Goal: Task Accomplishment & Management: Complete application form

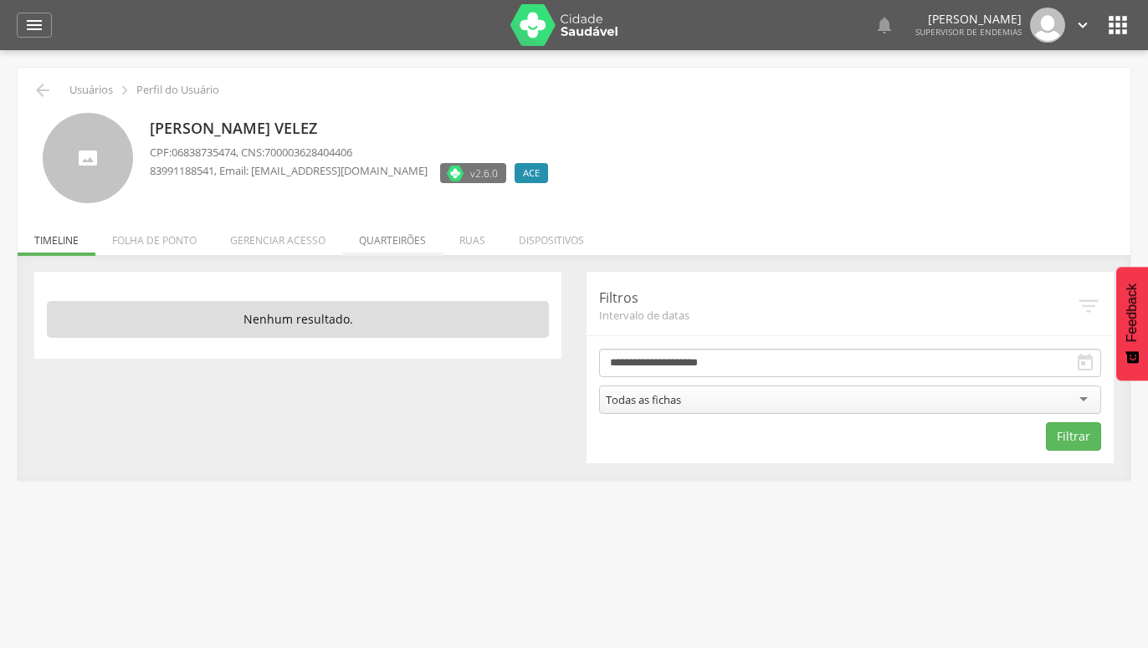
click at [400, 245] on li "Quarteirões" at bounding box center [392, 236] width 100 height 39
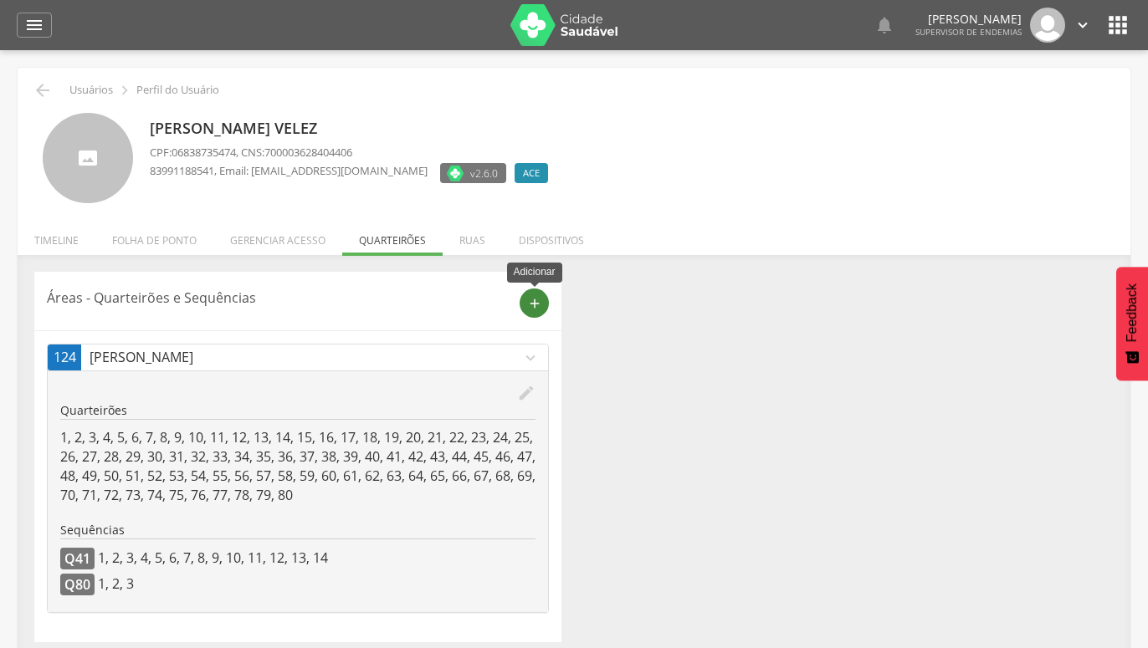
click at [537, 312] on div "add" at bounding box center [534, 303] width 29 height 29
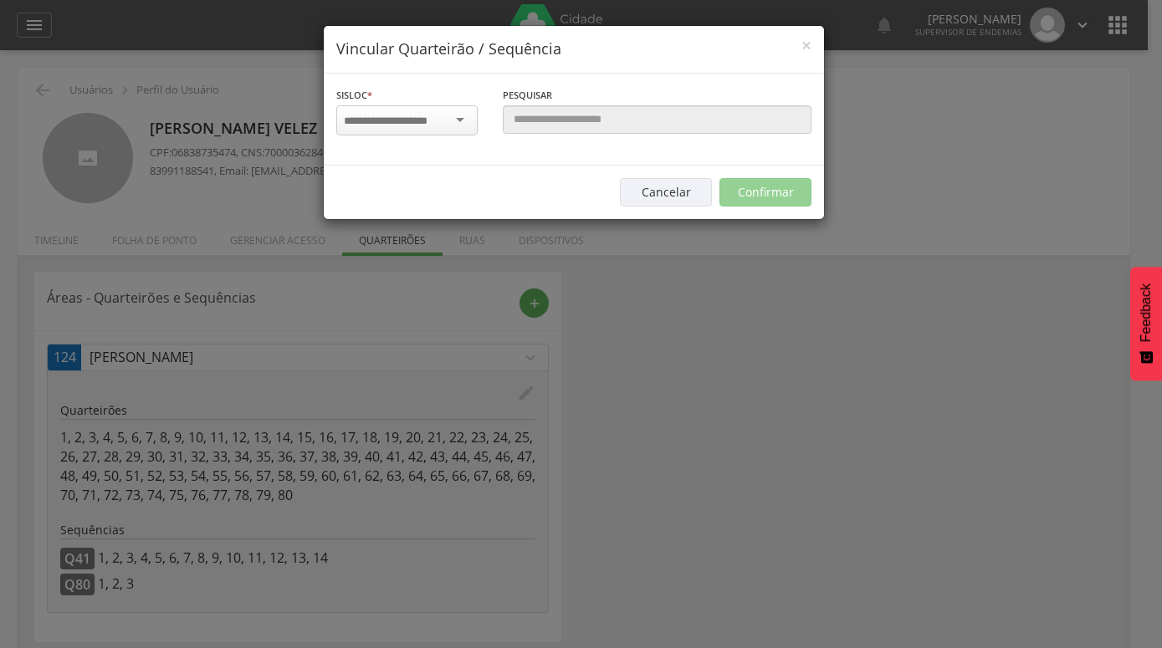
click at [465, 122] on div at bounding box center [406, 120] width 141 height 30
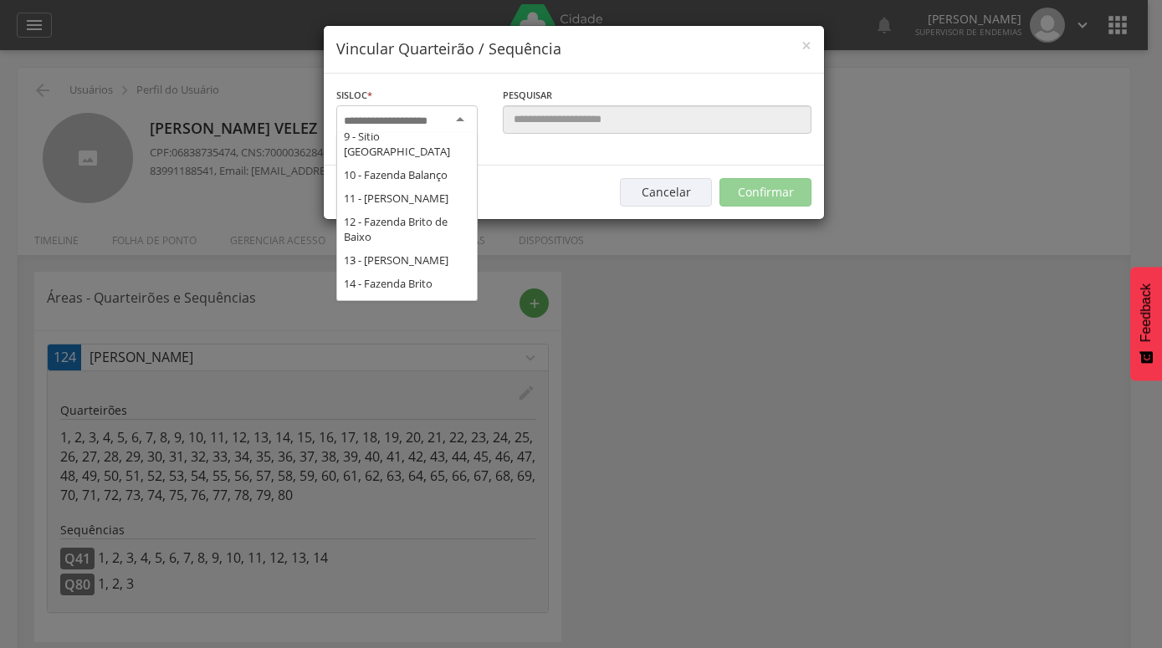
scroll to position [271, 0]
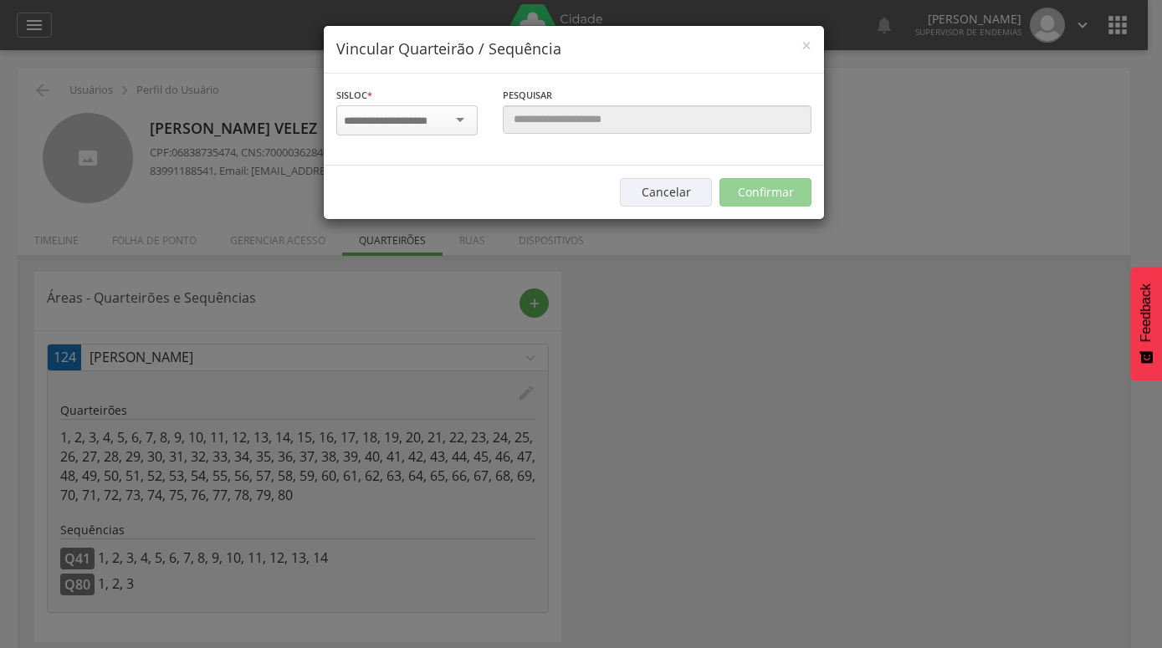
click at [754, 451] on div "× Vincular Quarteirão / Sequência Sisloc * 1 - [GEOGRAPHIC_DATA] 2 - [GEOGRAPHI…" at bounding box center [581, 324] width 1162 height 648
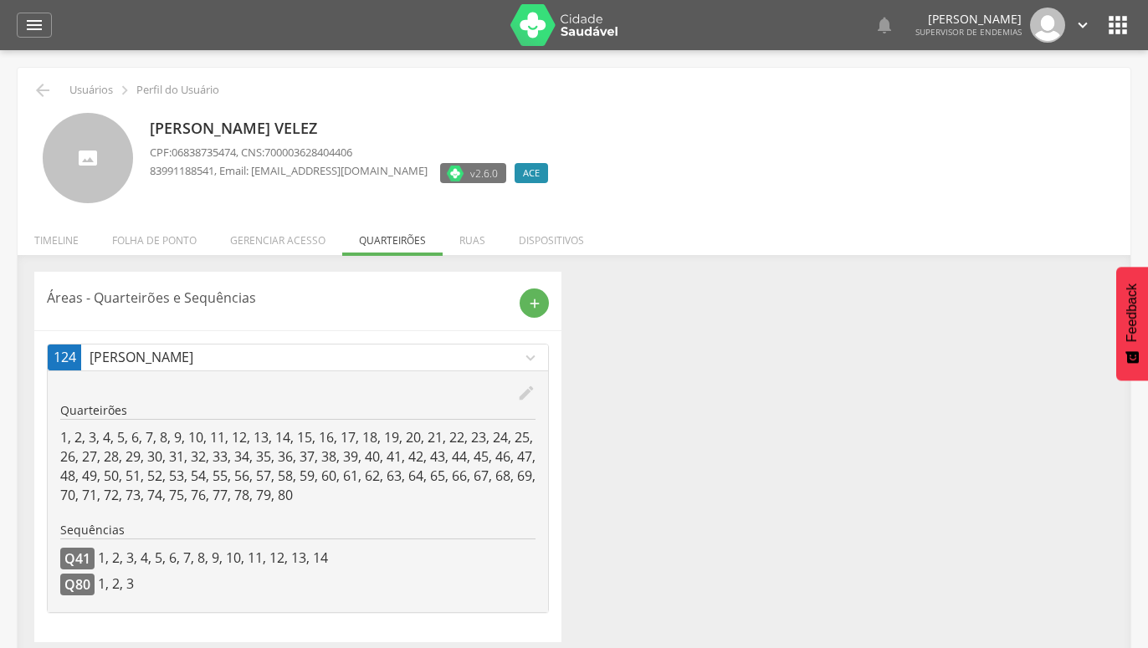
click at [535, 358] on icon "expand_more" at bounding box center [530, 358] width 18 height 18
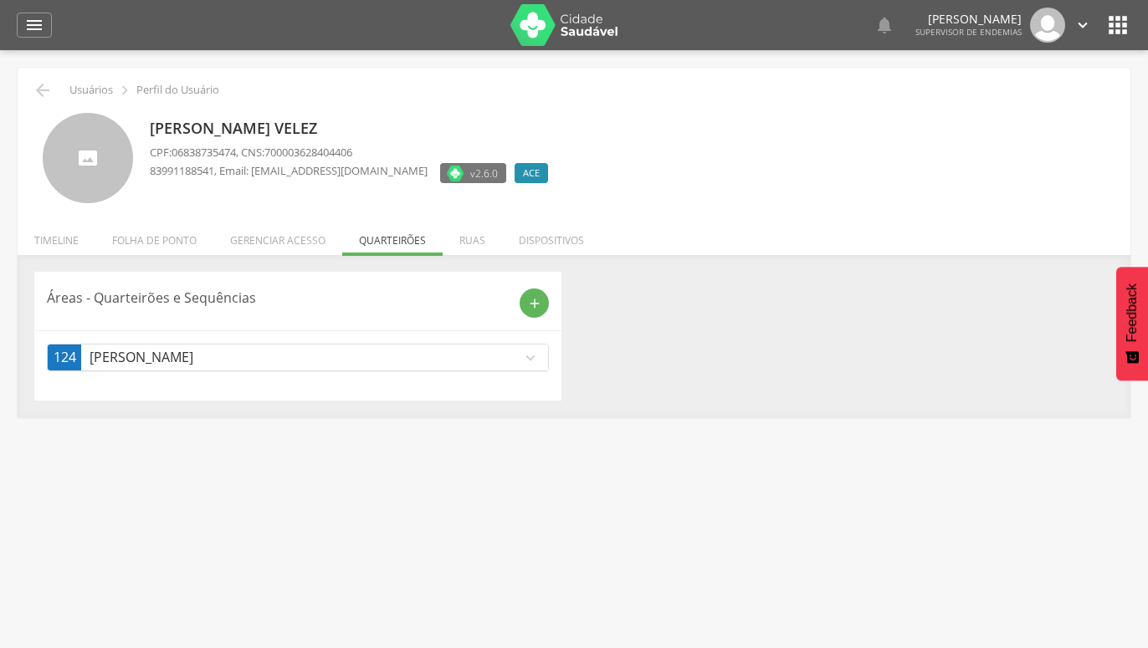
click at [532, 358] on icon "expand_more" at bounding box center [530, 358] width 18 height 18
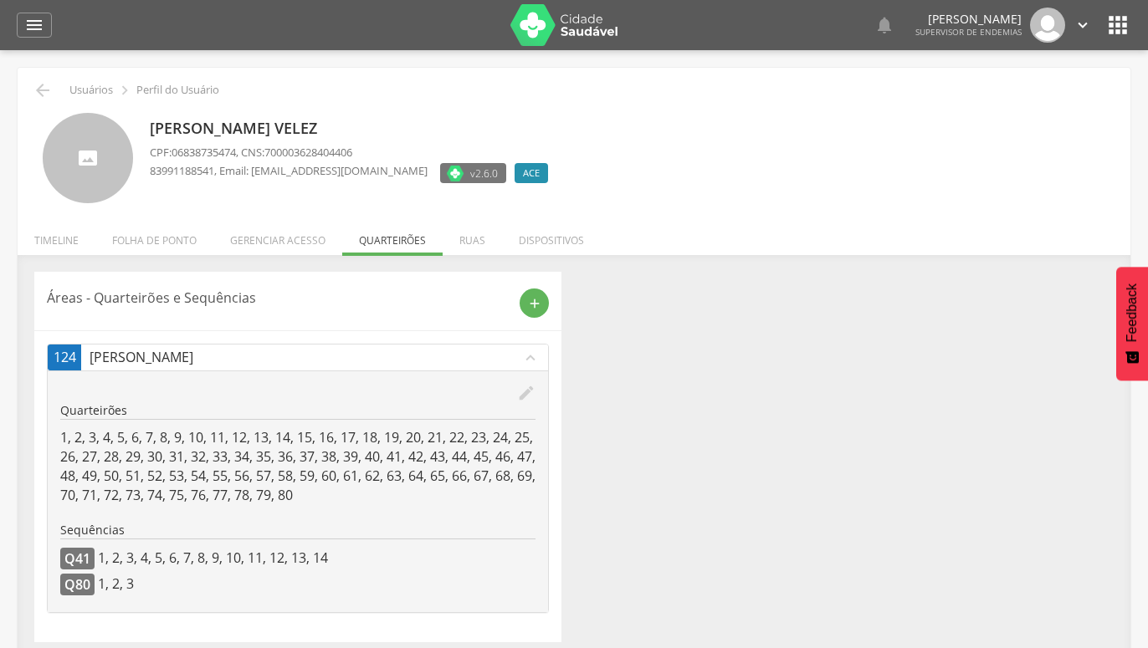
click at [532, 363] on icon "expand_less" at bounding box center [530, 358] width 18 height 18
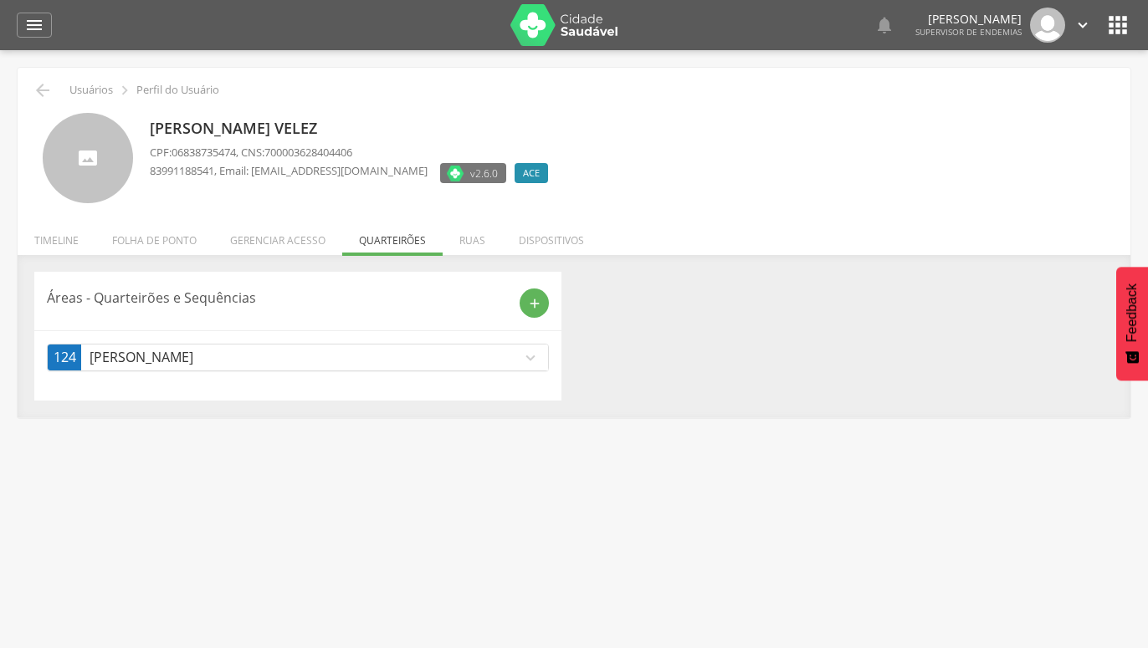
click at [530, 365] on icon "expand_more" at bounding box center [530, 358] width 18 height 18
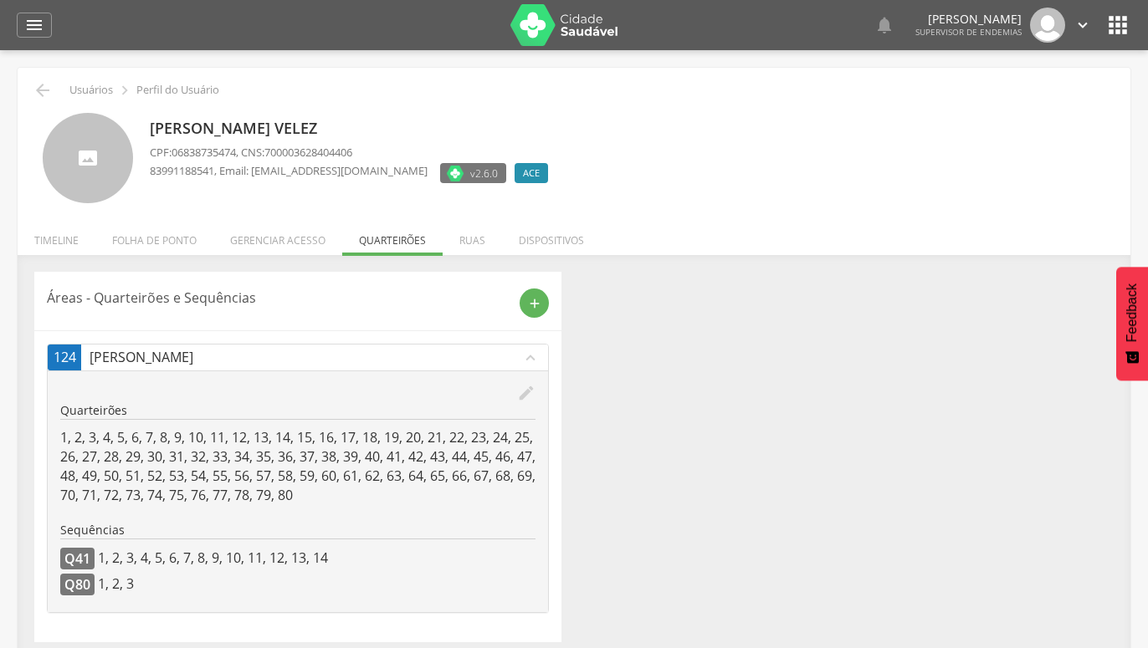
click at [382, 240] on ul "Início Produtividade Timeline Folha de ponto Remapeamento Gerenciar acesso Quar…" at bounding box center [574, 240] width 1113 height 14
click at [535, 304] on icon "add" at bounding box center [534, 303] width 15 height 15
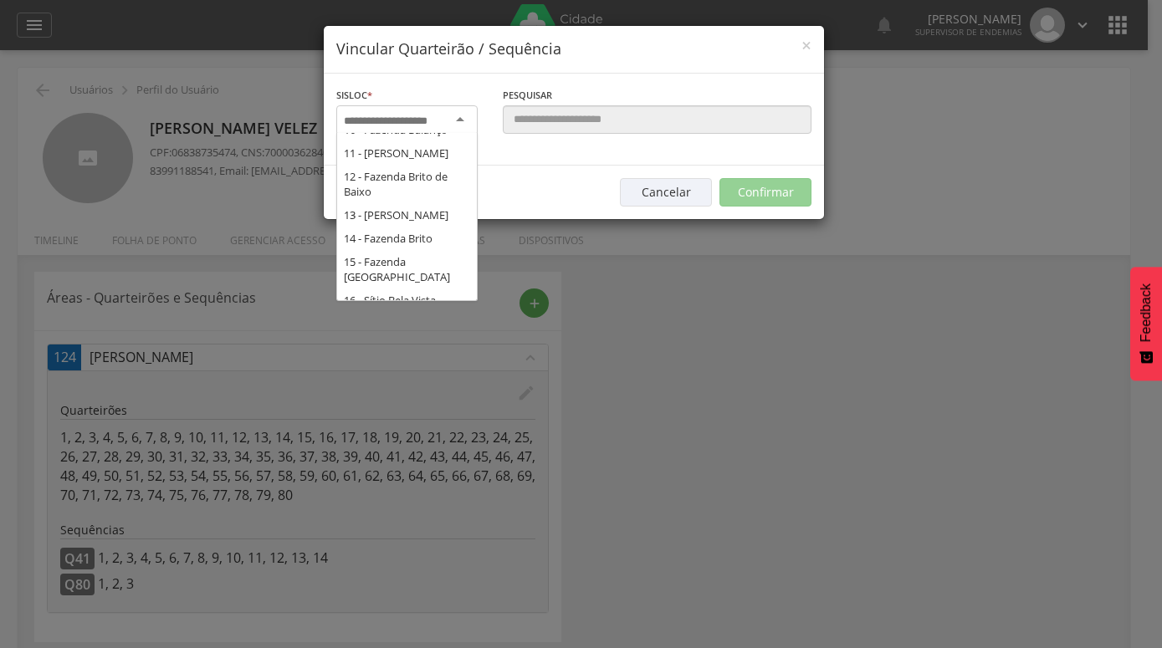
scroll to position [0, 0]
click at [467, 120] on div at bounding box center [406, 120] width 141 height 30
click at [462, 119] on div at bounding box center [406, 120] width 141 height 30
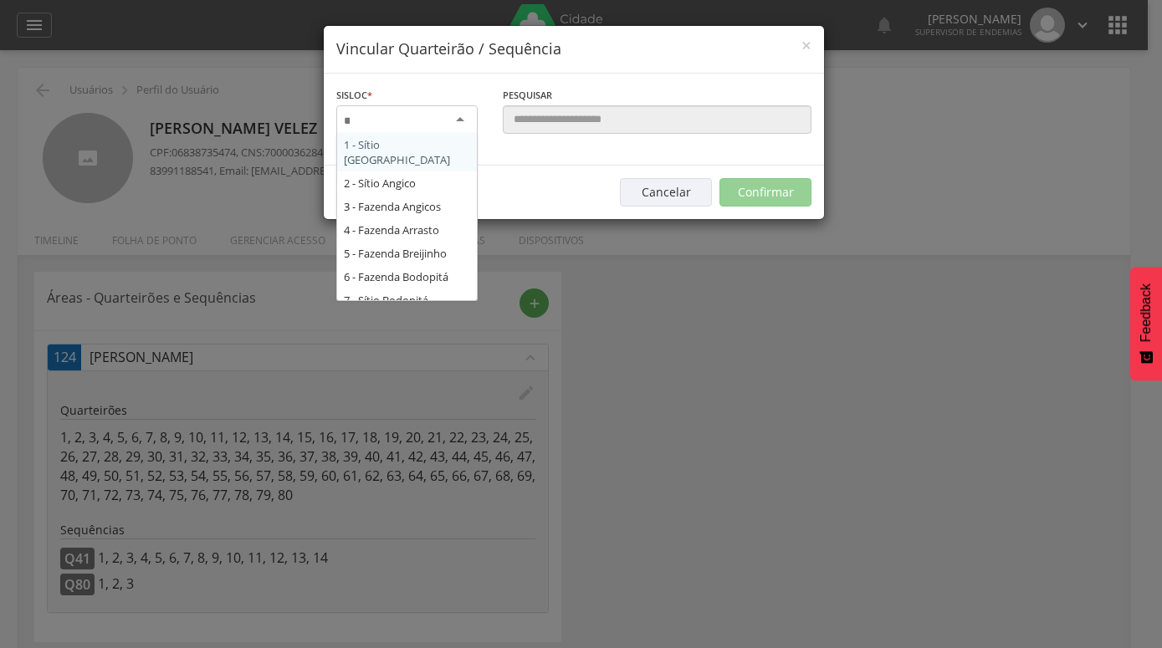
type input "*"
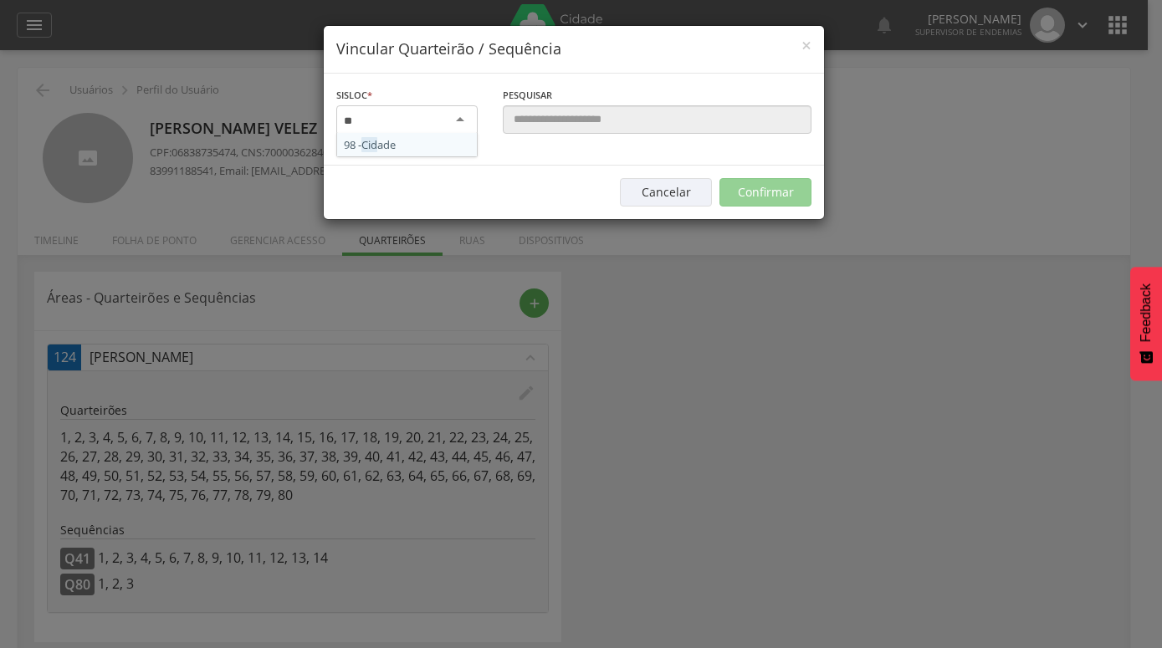
type input "*"
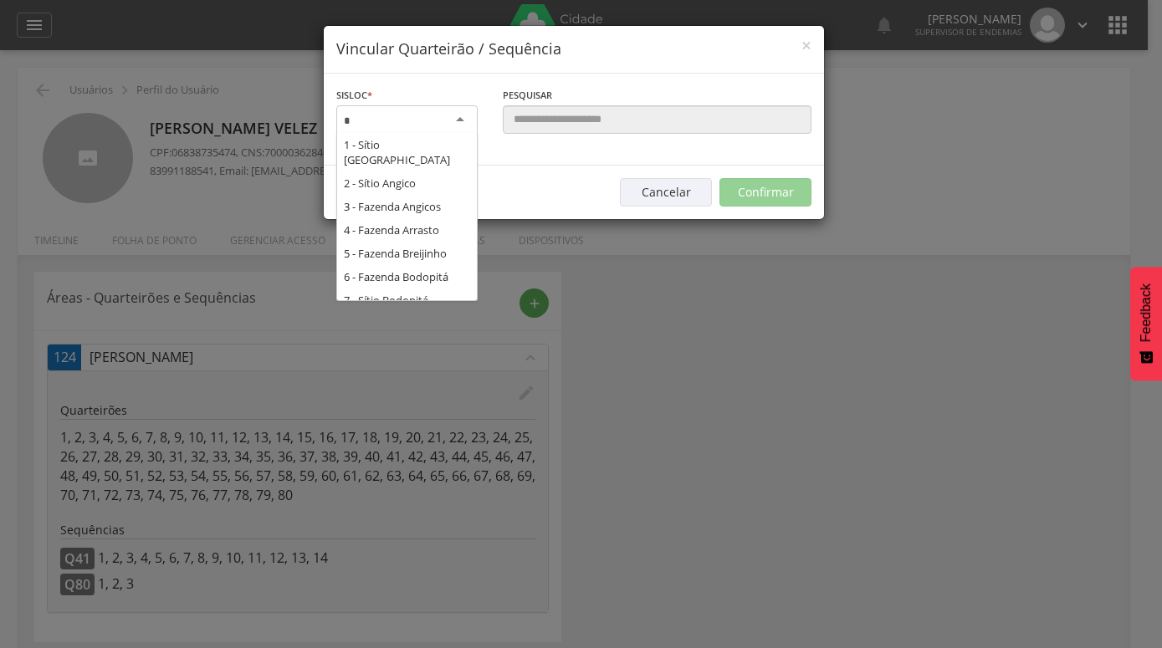
type input "**"
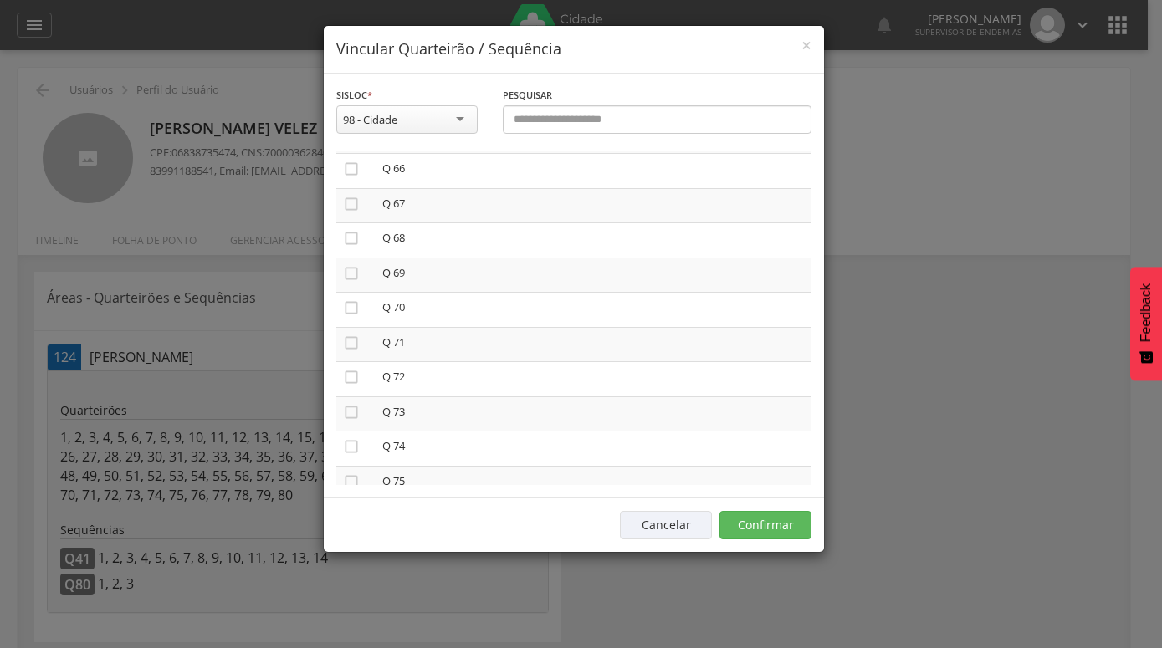
scroll to position [2194, 0]
click at [349, 187] on icon "" at bounding box center [351, 195] width 17 height 17
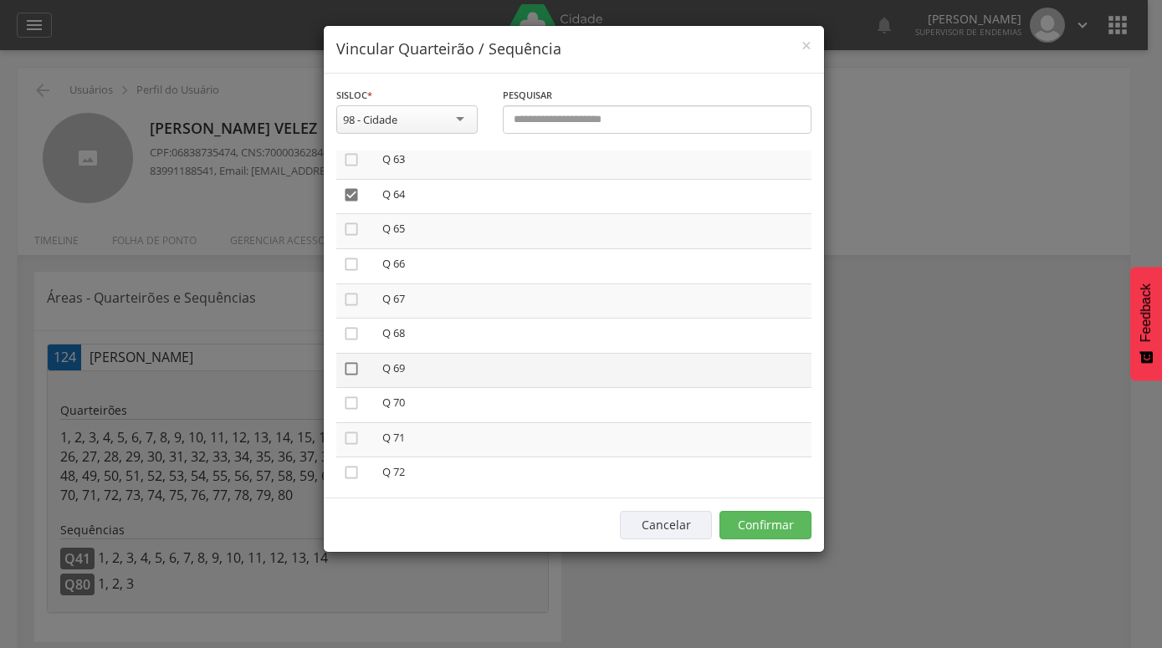
click at [350, 361] on icon "" at bounding box center [351, 369] width 17 height 17
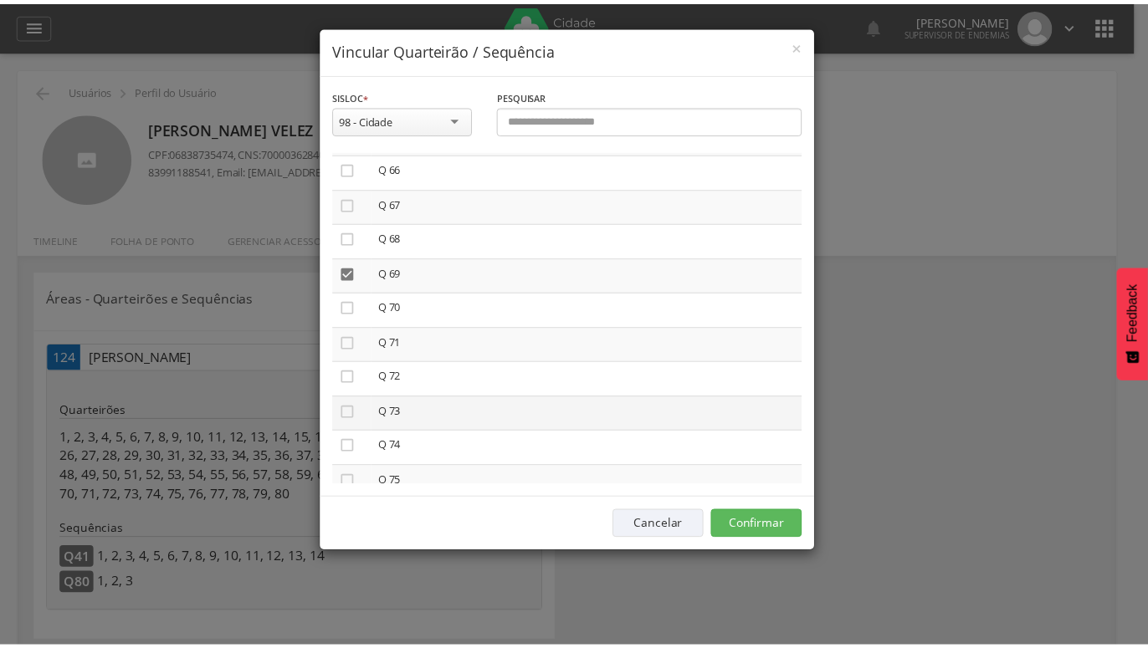
scroll to position [2384, 0]
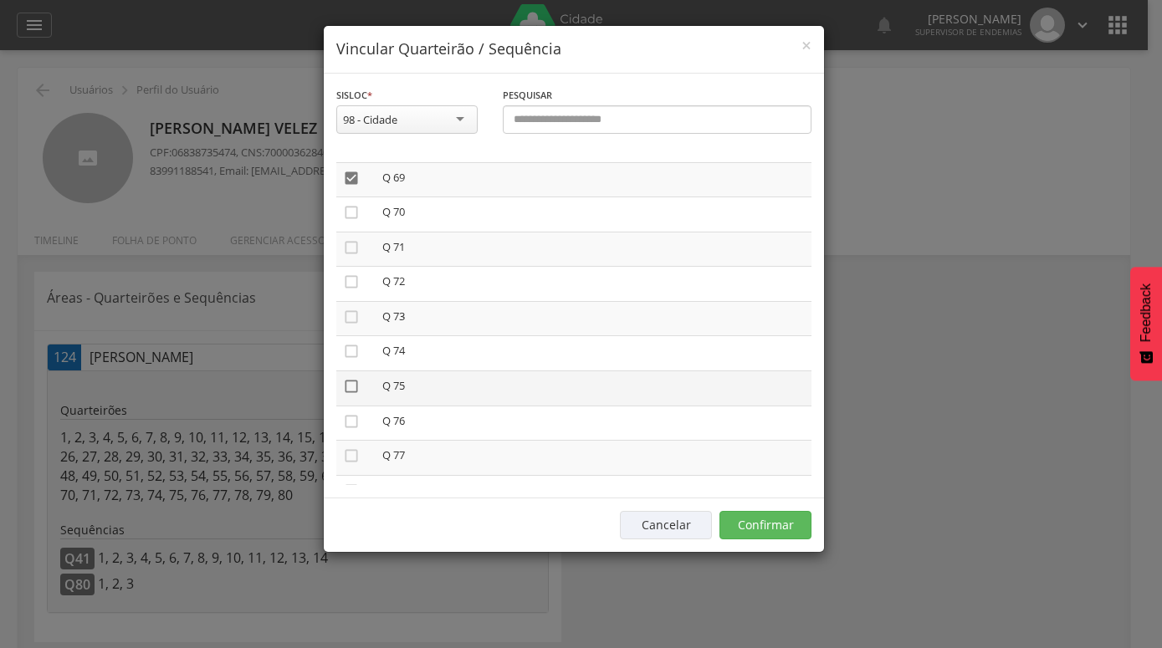
click at [354, 378] on icon "" at bounding box center [351, 386] width 17 height 17
click at [773, 525] on button "Confirmar" at bounding box center [766, 525] width 92 height 28
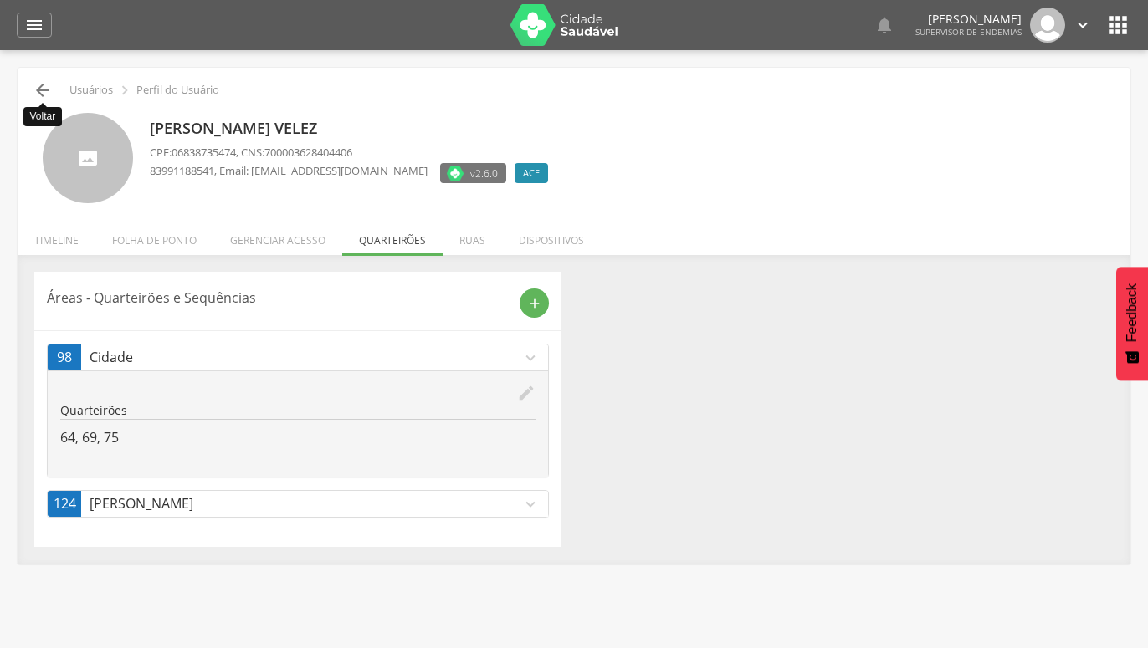
click at [49, 89] on icon "" at bounding box center [43, 90] width 20 height 20
